Goal: Navigation & Orientation: Find specific page/section

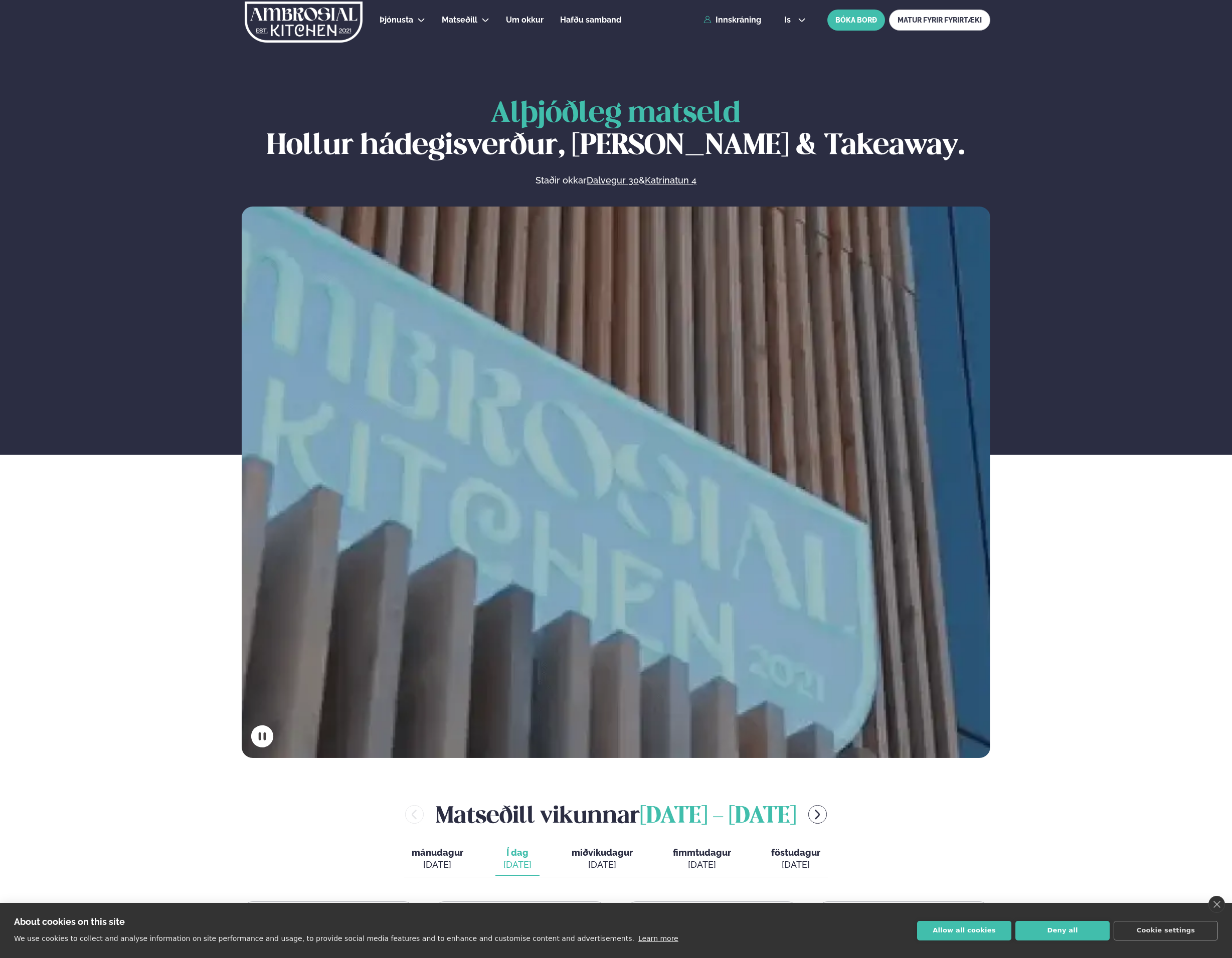
scroll to position [301, 0]
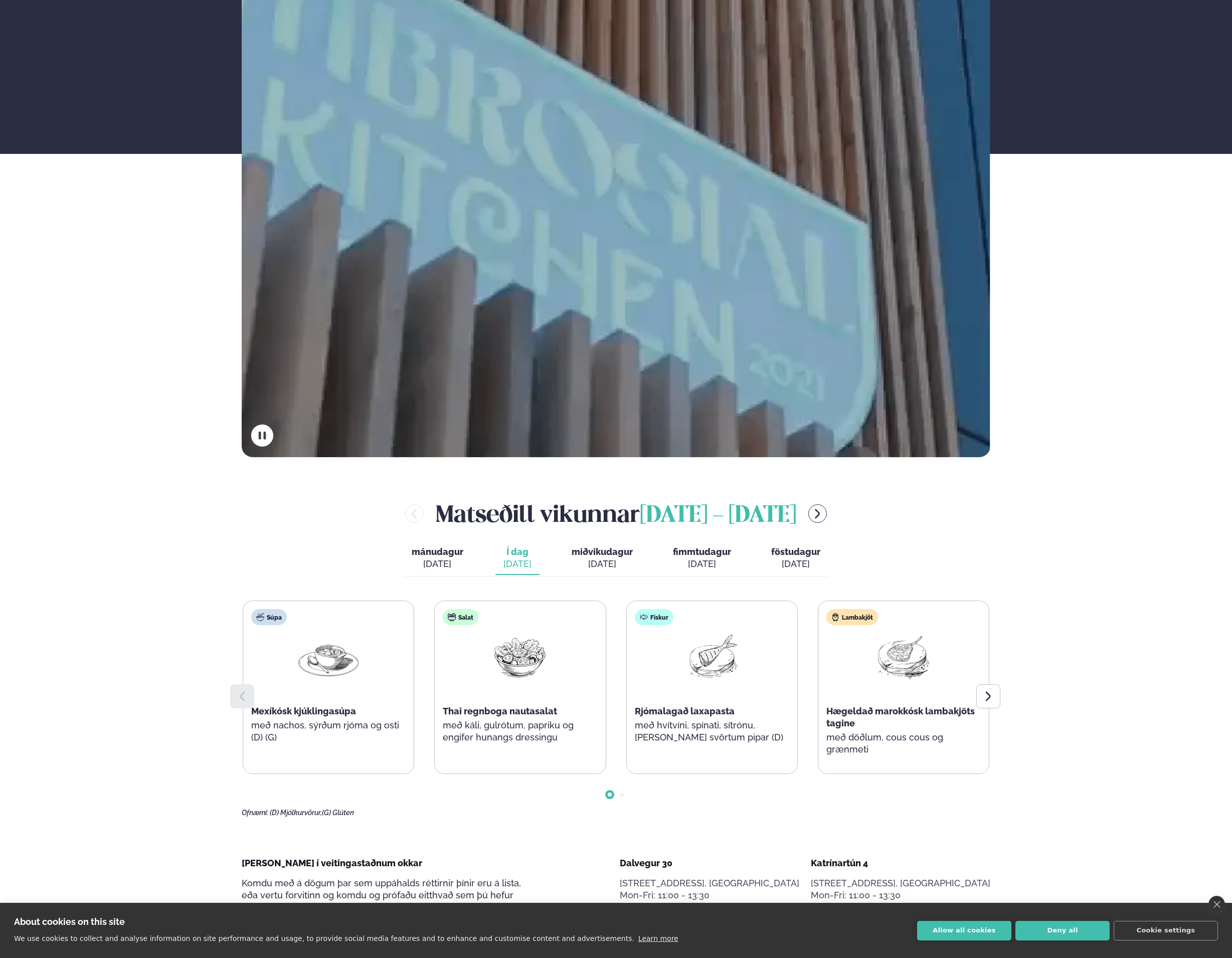
click at [970, 929] on button "Allow all cookies" at bounding box center [964, 930] width 94 height 19
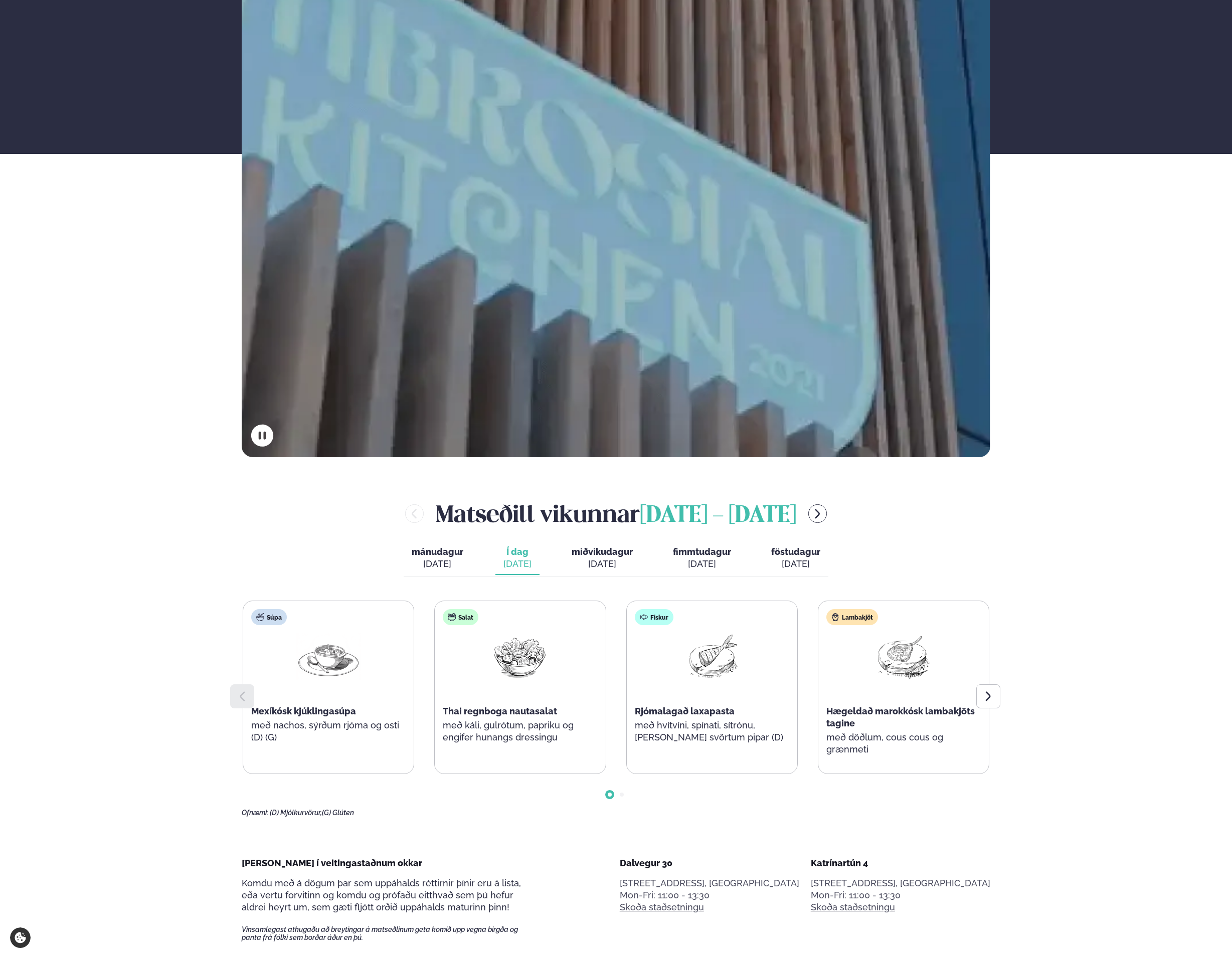
click at [994, 697] on div at bounding box center [988, 696] width 24 height 24
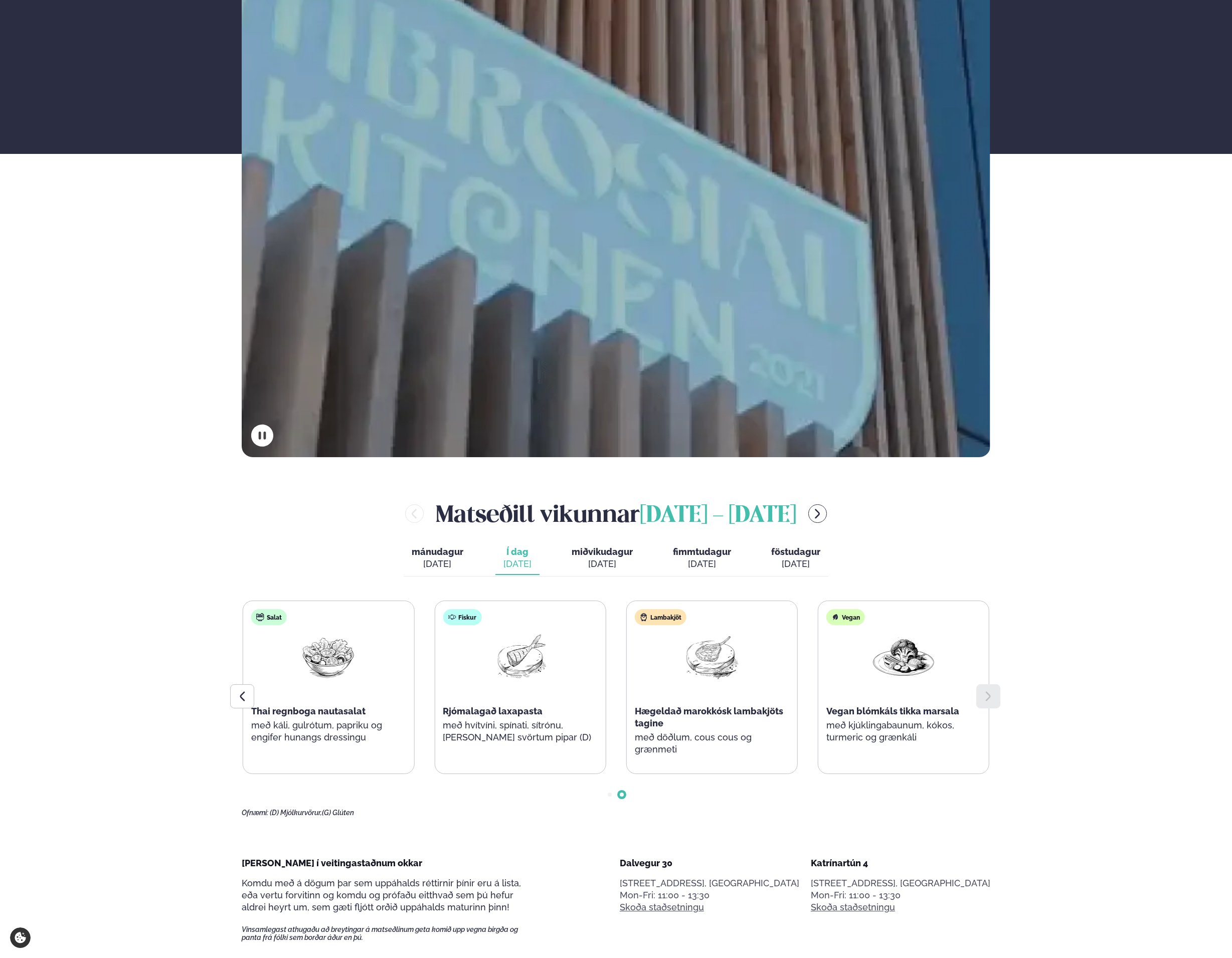
click at [995, 693] on div at bounding box center [988, 696] width 24 height 24
click at [604, 552] on span "miðvikudagur" at bounding box center [602, 552] width 61 height 11
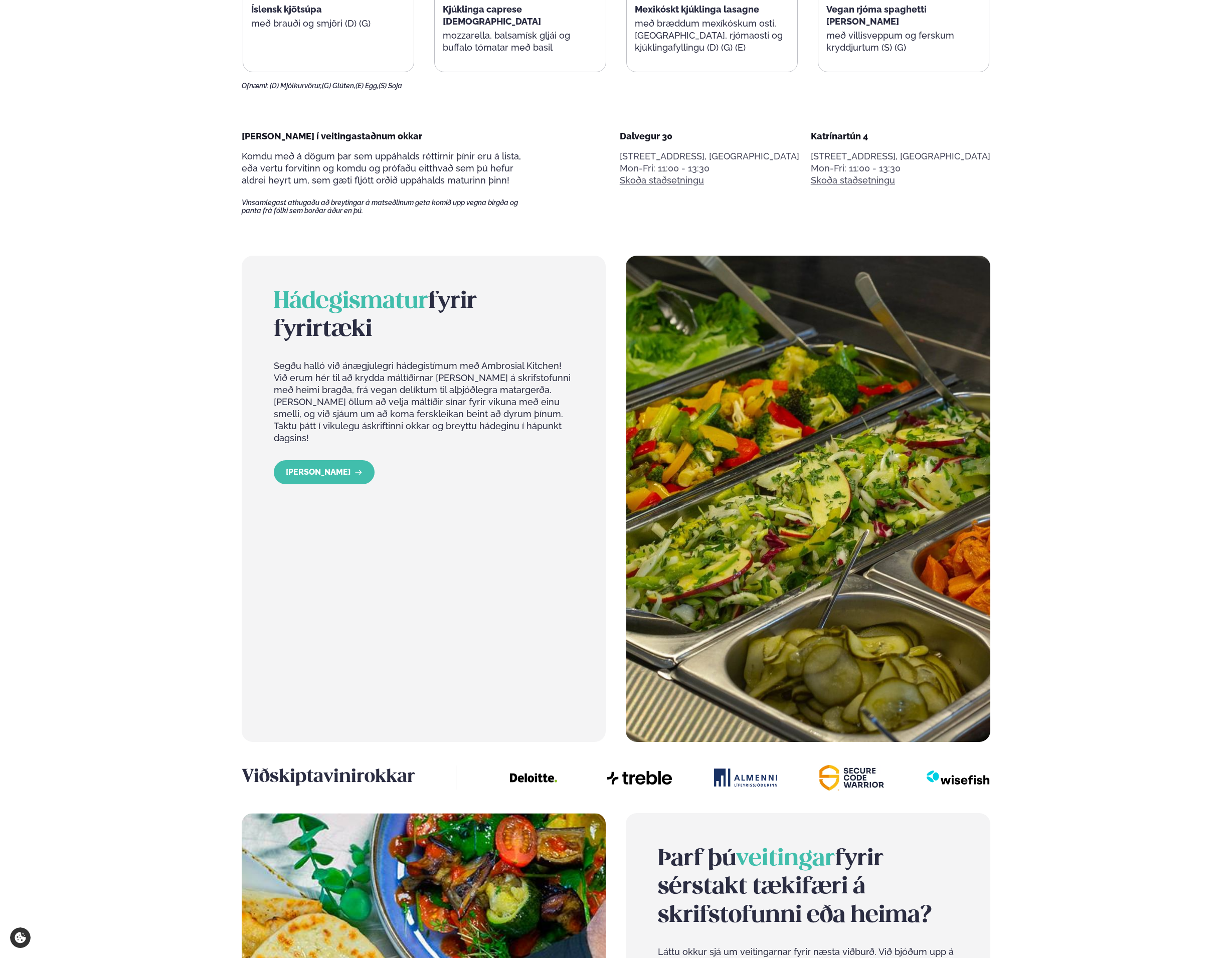
scroll to position [0, 0]
